Goal: Task Accomplishment & Management: Use online tool/utility

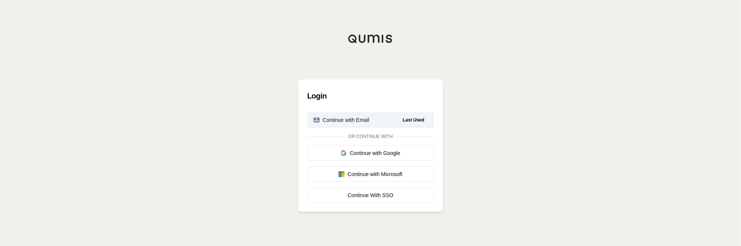
click at [374, 121] on button "Continue with Email Last Used" at bounding box center [370, 120] width 127 height 15
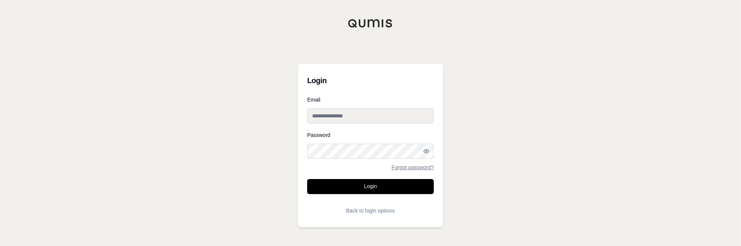
type input "**********"
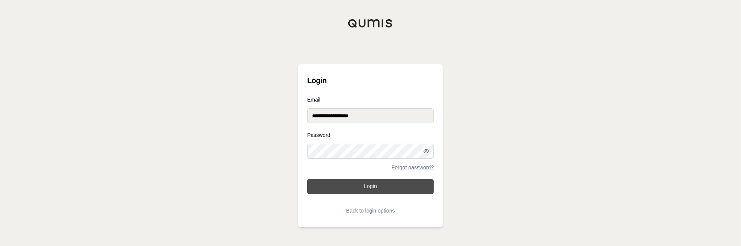
click at [405, 187] on button "Login" at bounding box center [370, 186] width 127 height 15
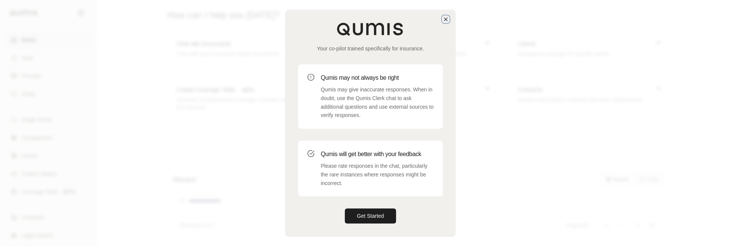
click at [445, 20] on icon "button" at bounding box center [446, 19] width 6 height 6
